Goal: Information Seeking & Learning: Understand process/instructions

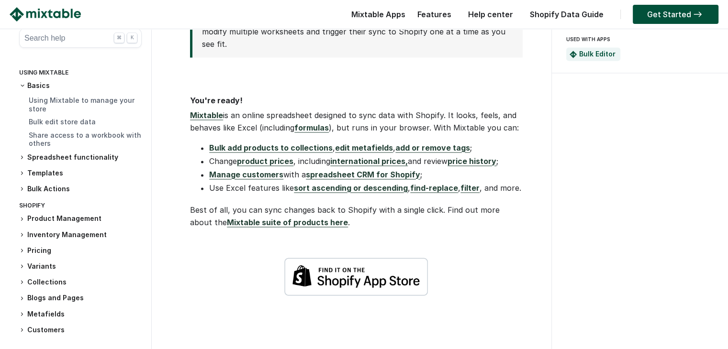
scroll to position [1469, 0]
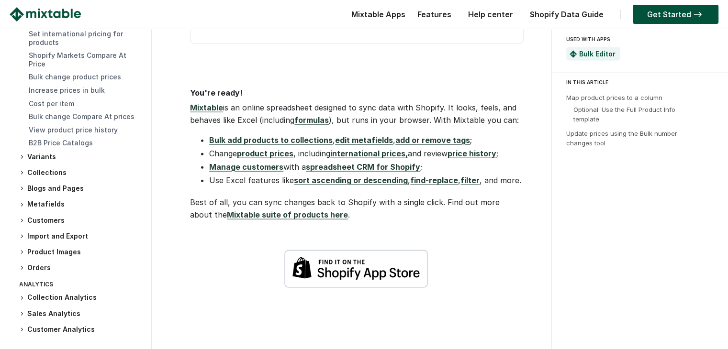
scroll to position [173, 0]
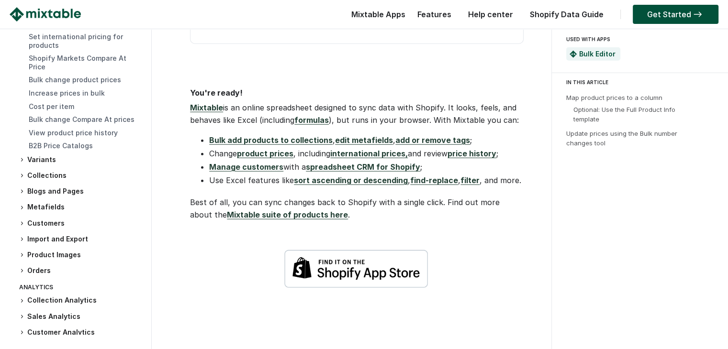
click at [24, 240] on icon at bounding box center [22, 239] width 6 height 6
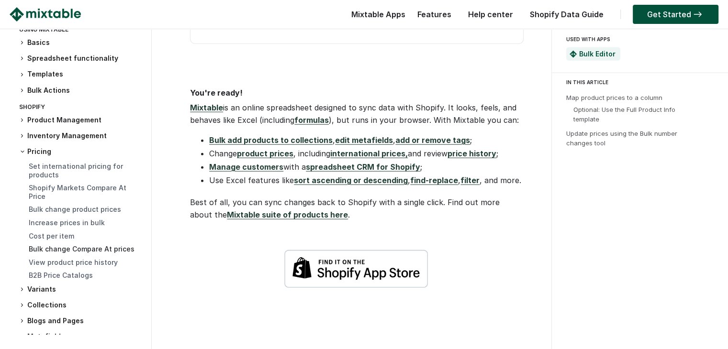
scroll to position [44, 0]
click at [50, 191] on link "Shopify Markets Compare At Price" at bounding box center [78, 191] width 98 height 17
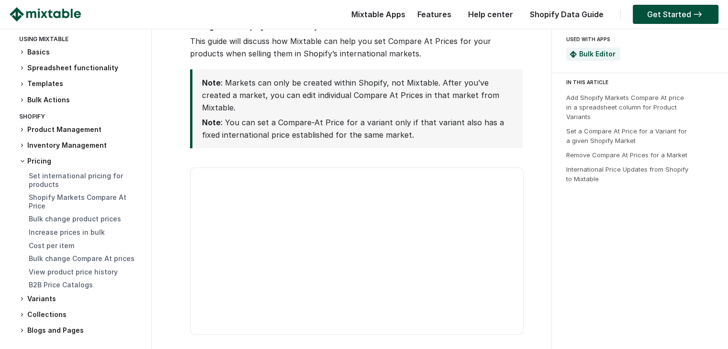
scroll to position [38, 0]
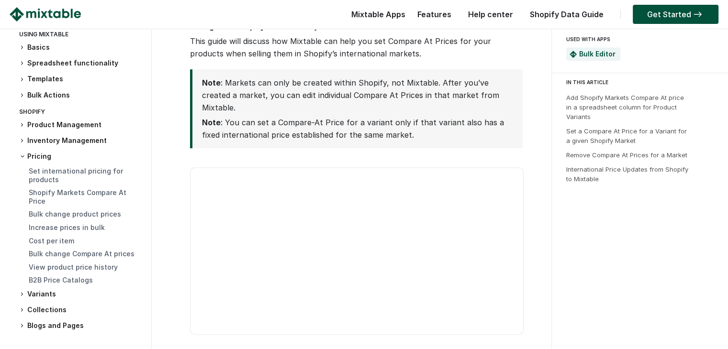
click at [65, 220] on div "Bulk change product prices" at bounding box center [85, 215] width 113 height 10
click at [63, 217] on link "Bulk change product prices" at bounding box center [75, 214] width 92 height 8
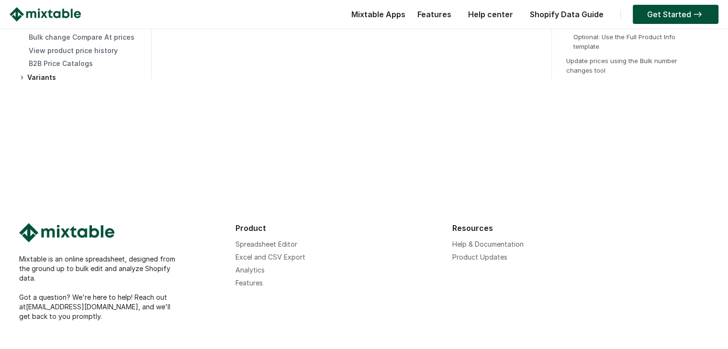
scroll to position [2654, 0]
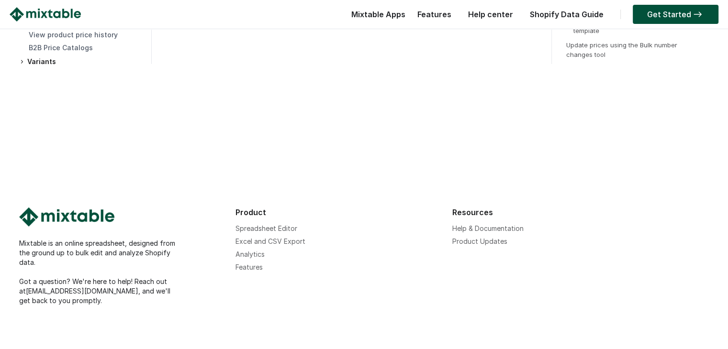
click at [505, 11] on link "Help center" at bounding box center [490, 15] width 55 height 10
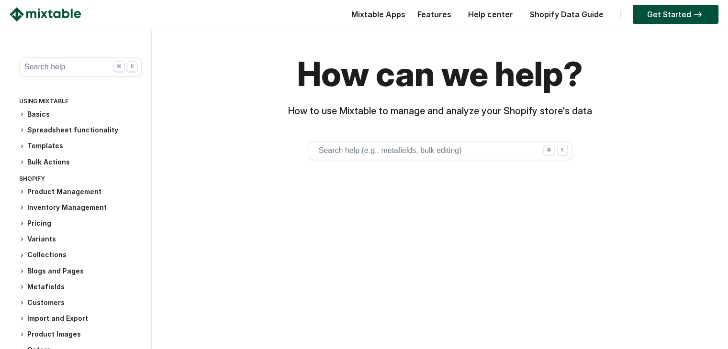
click at [410, 148] on button "Search help (e.g., metafields, bulk editing) ⌘ K" at bounding box center [440, 150] width 263 height 19
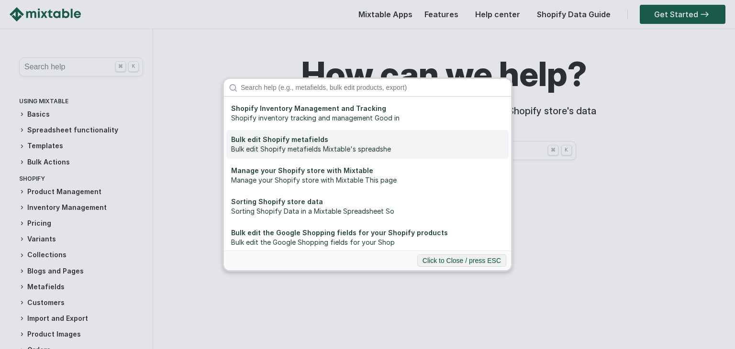
click at [451, 151] on div "Bulk edit Shopify metafields Mixtable's spreadshe" at bounding box center [367, 149] width 273 height 10
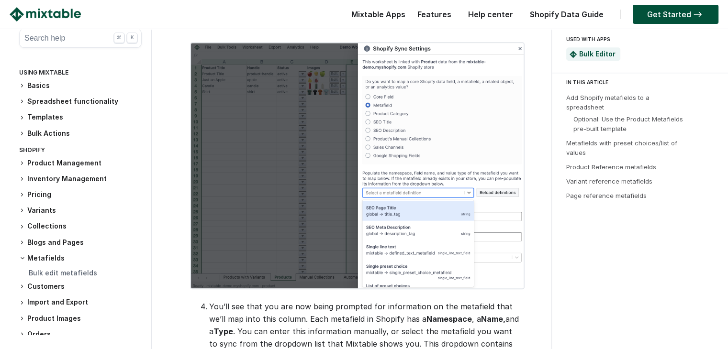
scroll to position [976, 0]
